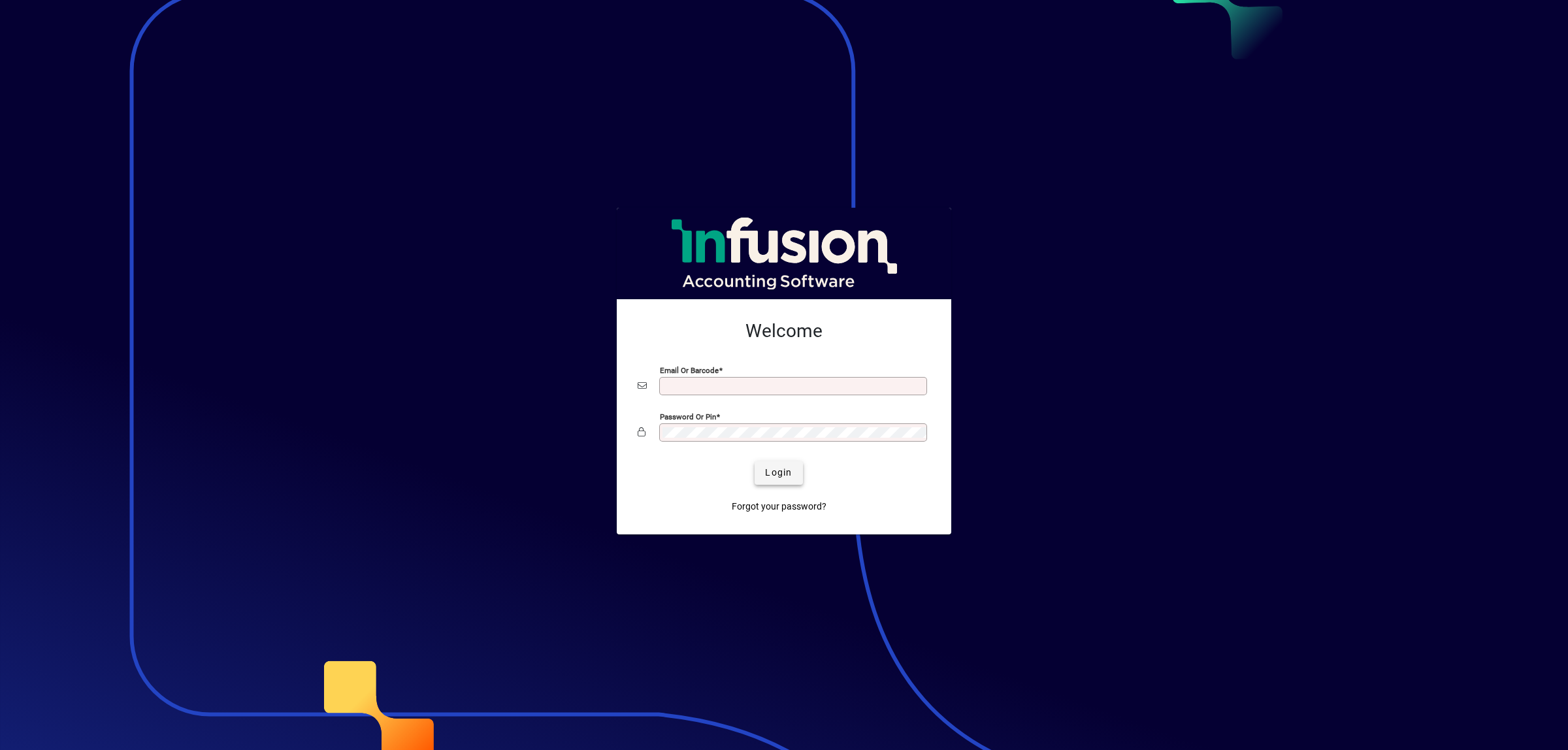
type input "**********"
click at [783, 469] on span "Login" at bounding box center [778, 472] width 27 height 14
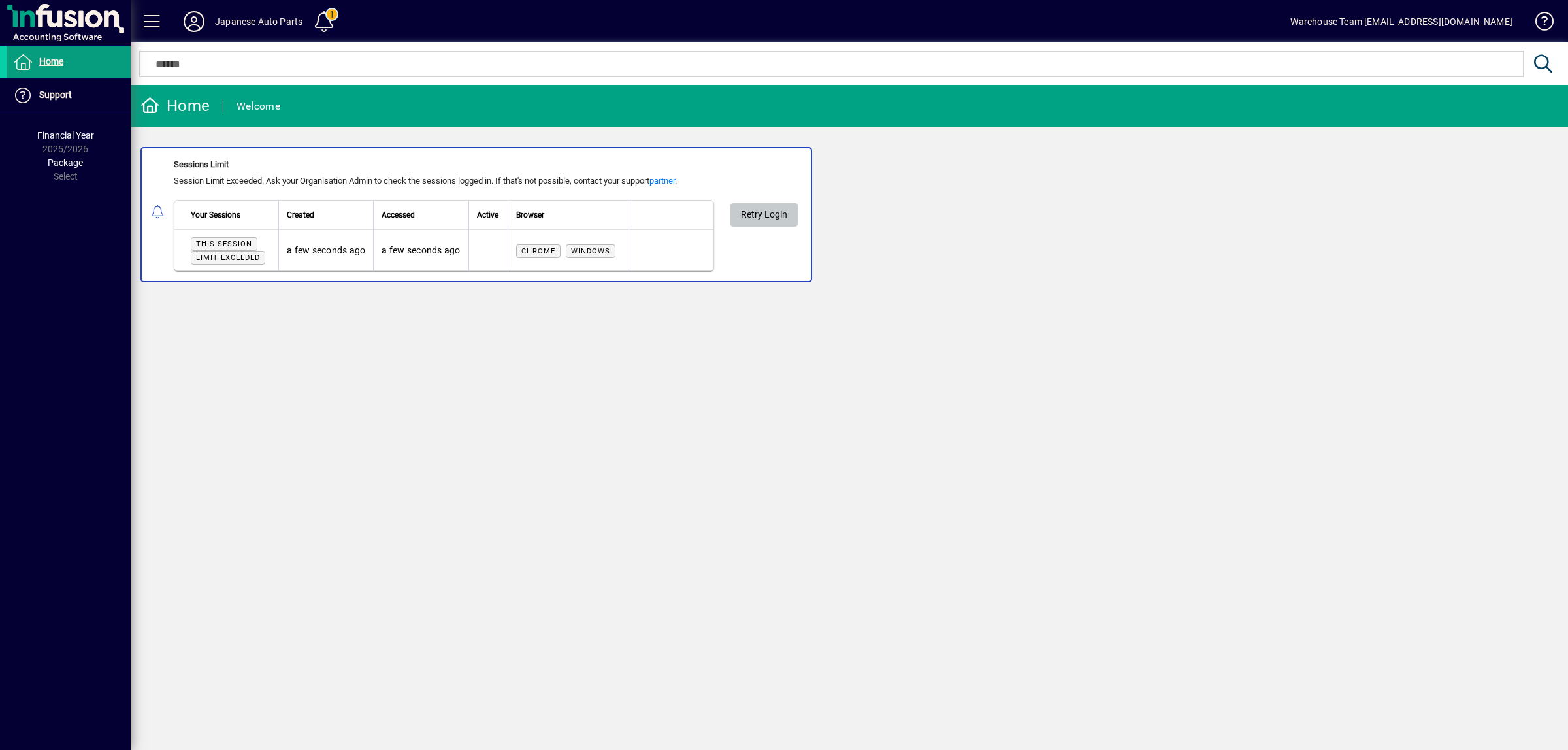
click at [766, 209] on span "Retry Login" at bounding box center [764, 214] width 47 height 21
click at [441, 67] on input "text" at bounding box center [831, 64] width 1364 height 16
